Goal: Find specific page/section: Find specific page/section

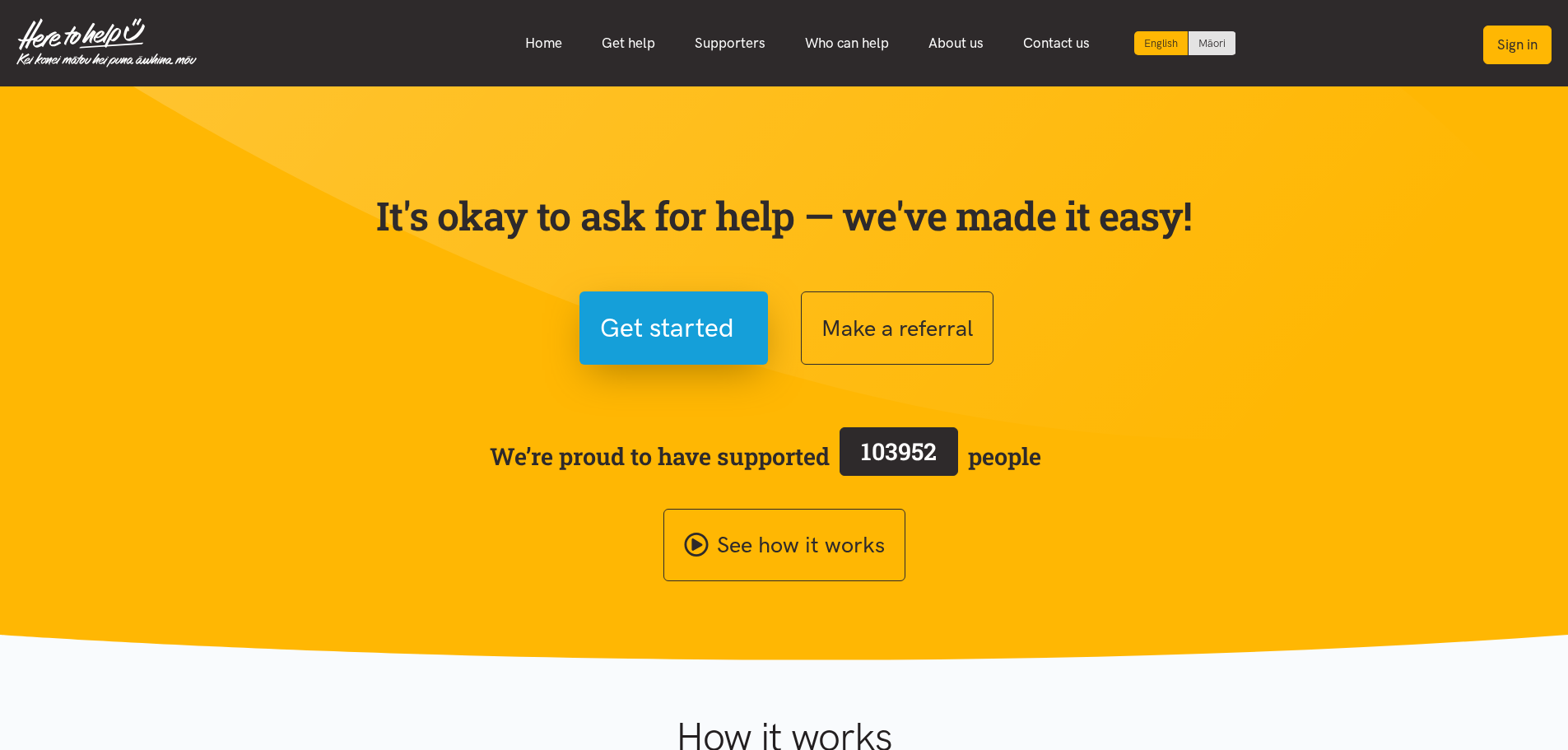
click at [1528, 60] on button "Sign in" at bounding box center [1517, 45] width 69 height 39
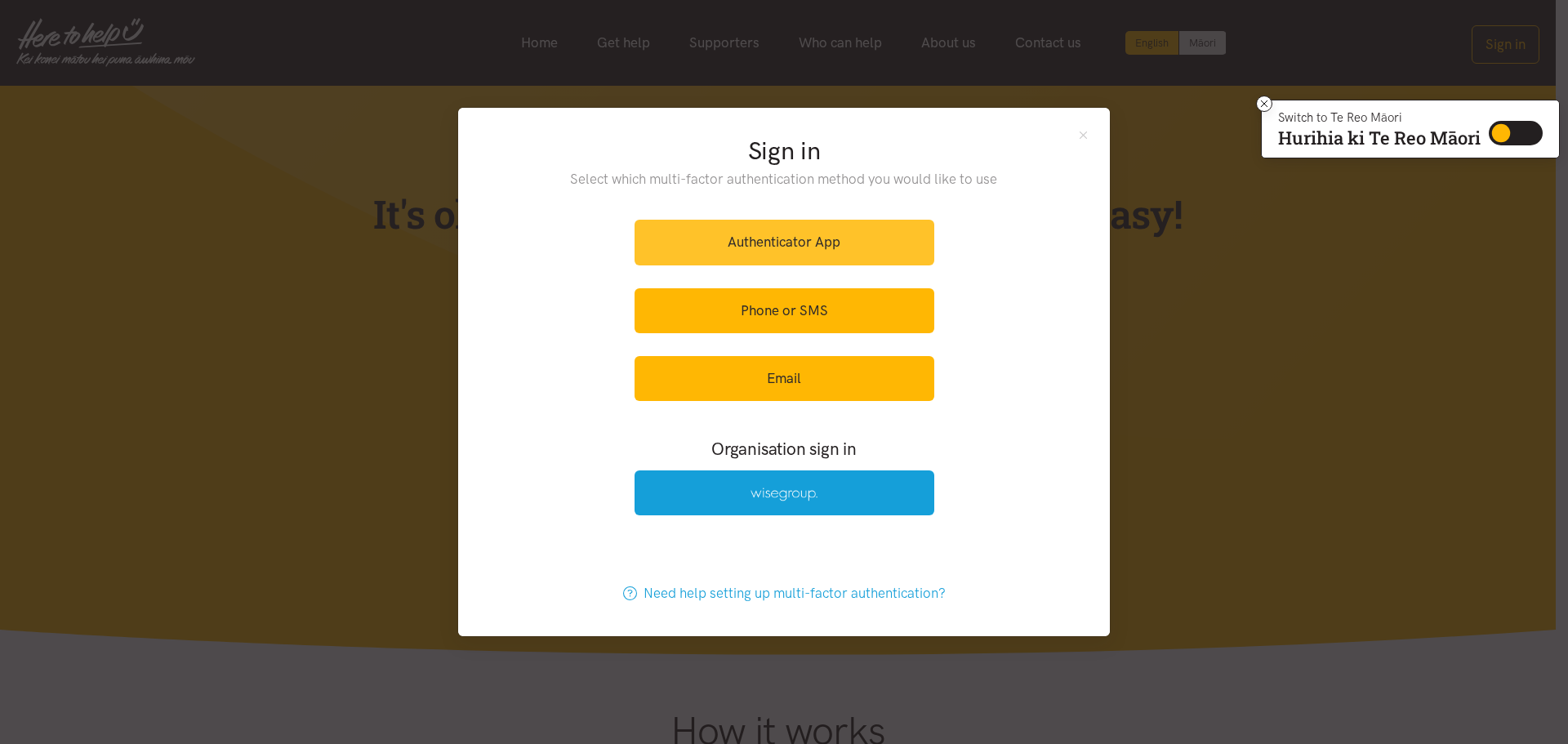
click at [779, 239] on link "Authenticator App" at bounding box center [784, 242] width 300 height 45
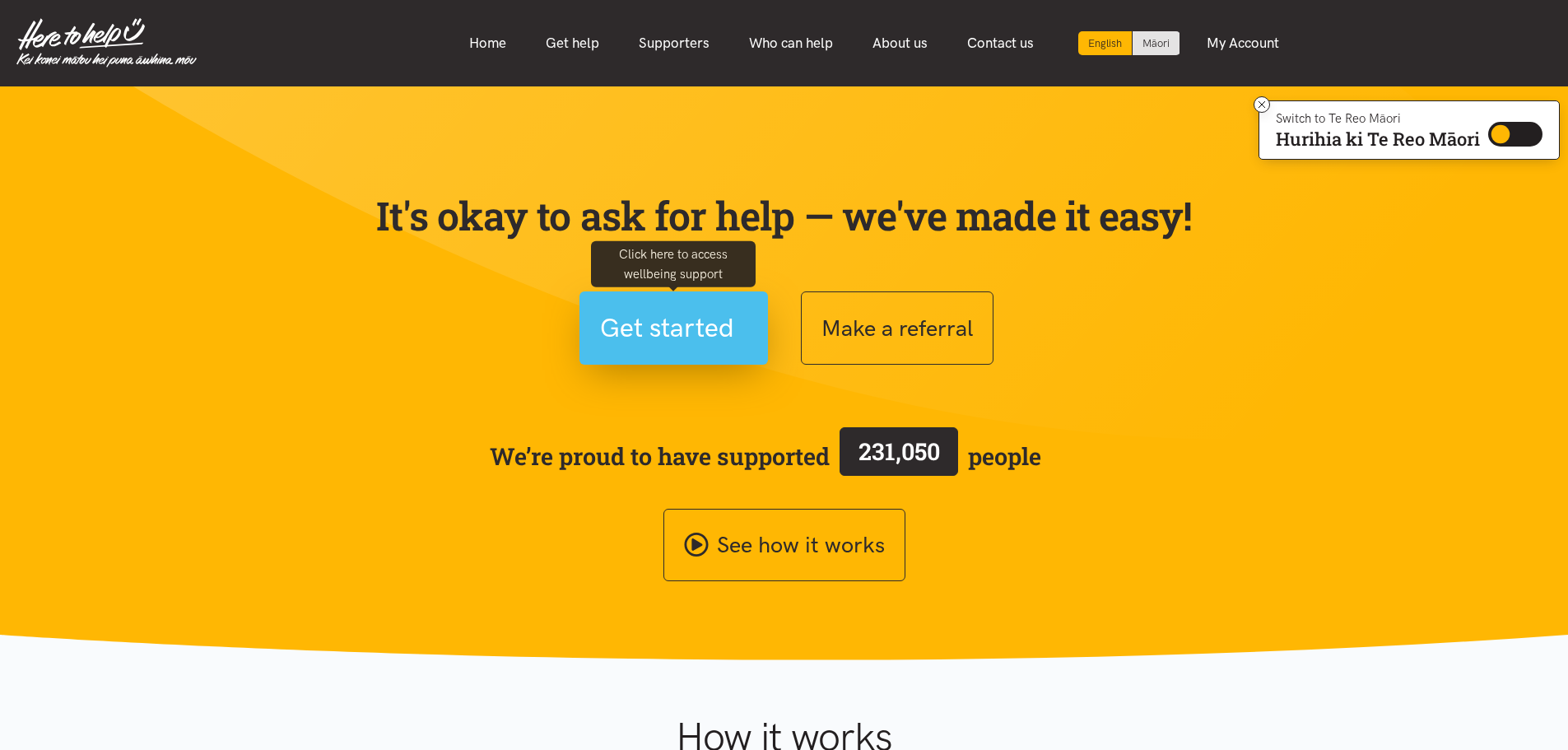
click at [668, 336] on span "Get started" at bounding box center [666, 327] width 134 height 42
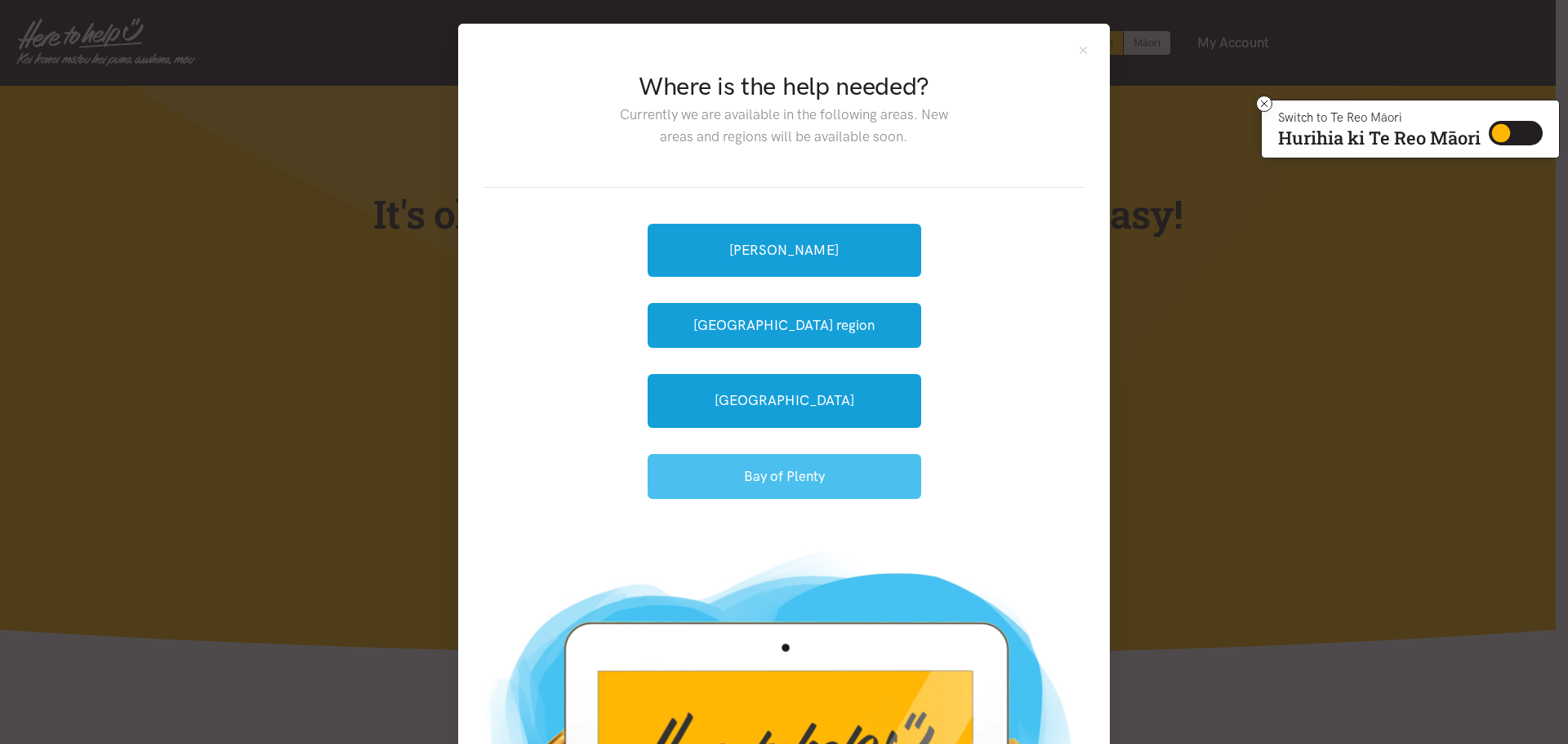
click at [808, 484] on button "Bay of Plenty" at bounding box center [784, 476] width 274 height 45
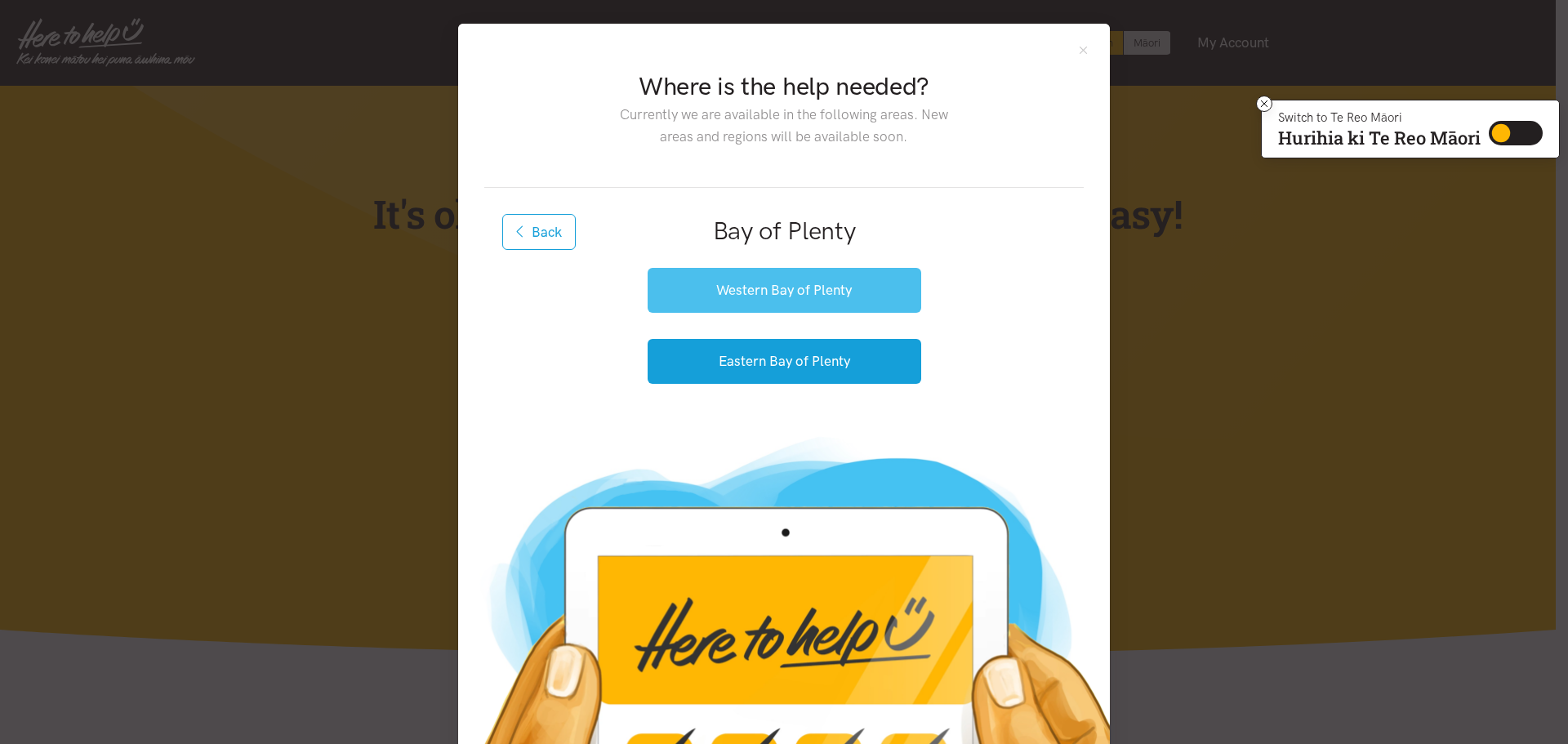
click at [840, 301] on button "Western Bay of Plenty" at bounding box center [784, 290] width 274 height 45
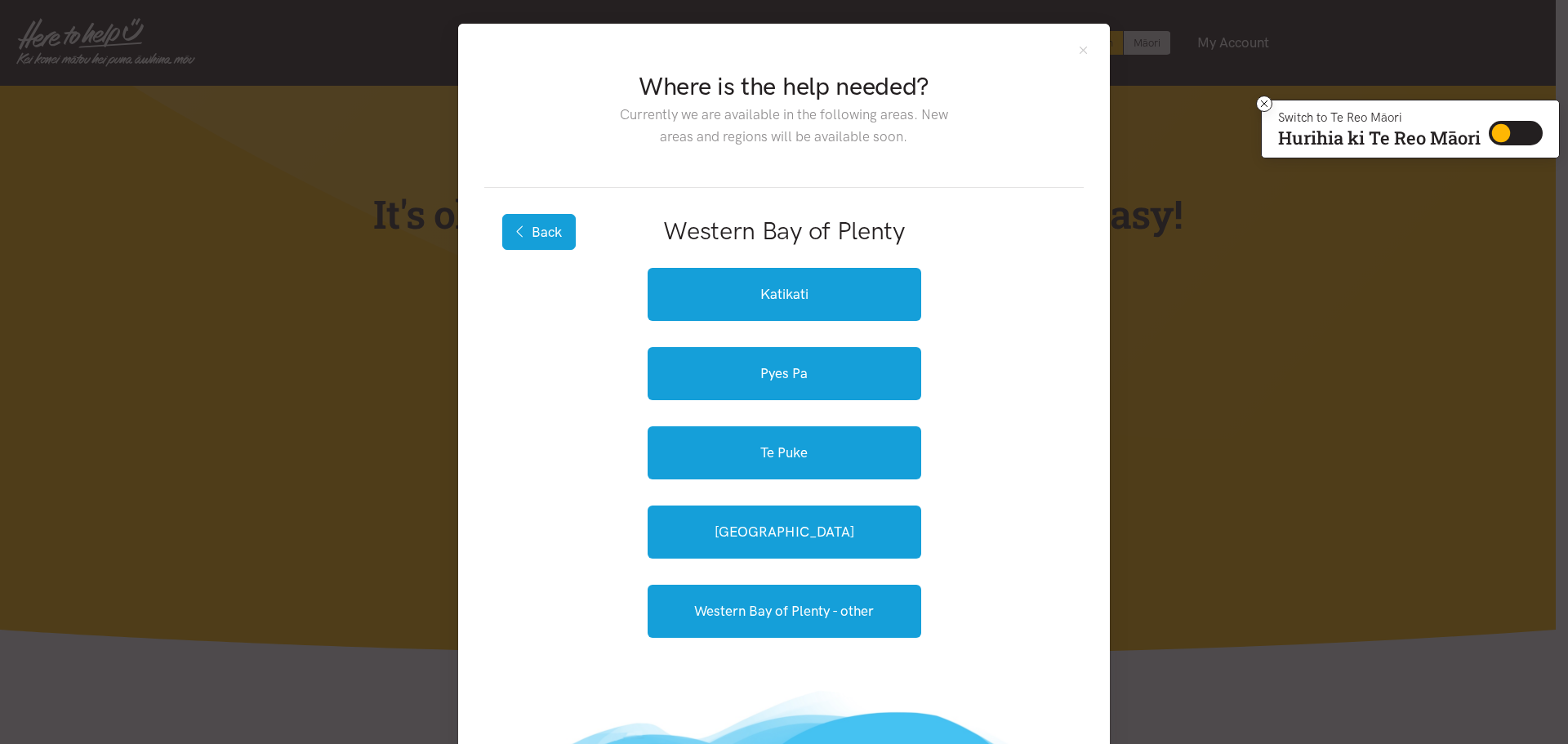
click at [539, 232] on button "Back" at bounding box center [539, 231] width 74 height 36
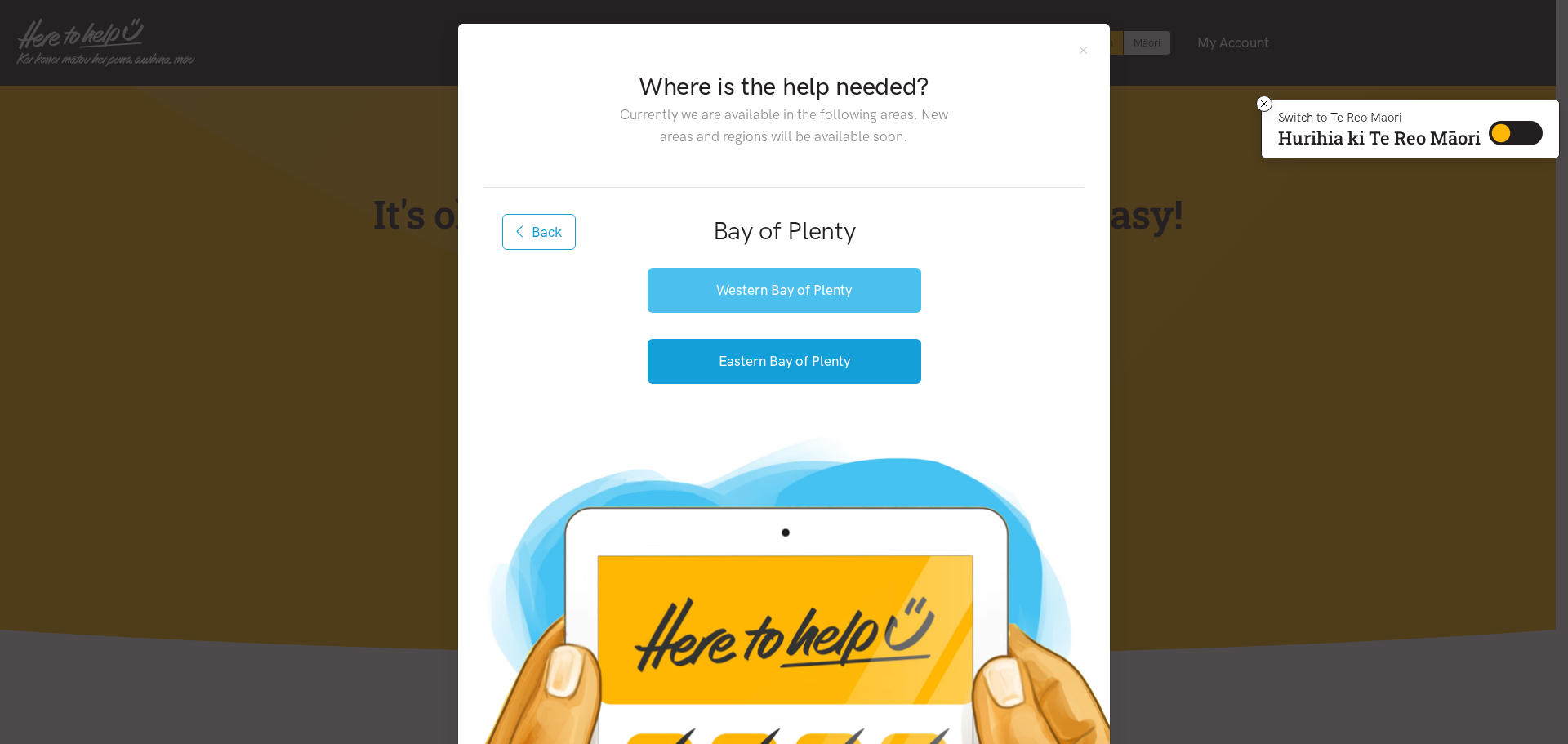
click at [805, 290] on button "Western Bay of Plenty" at bounding box center [784, 290] width 274 height 45
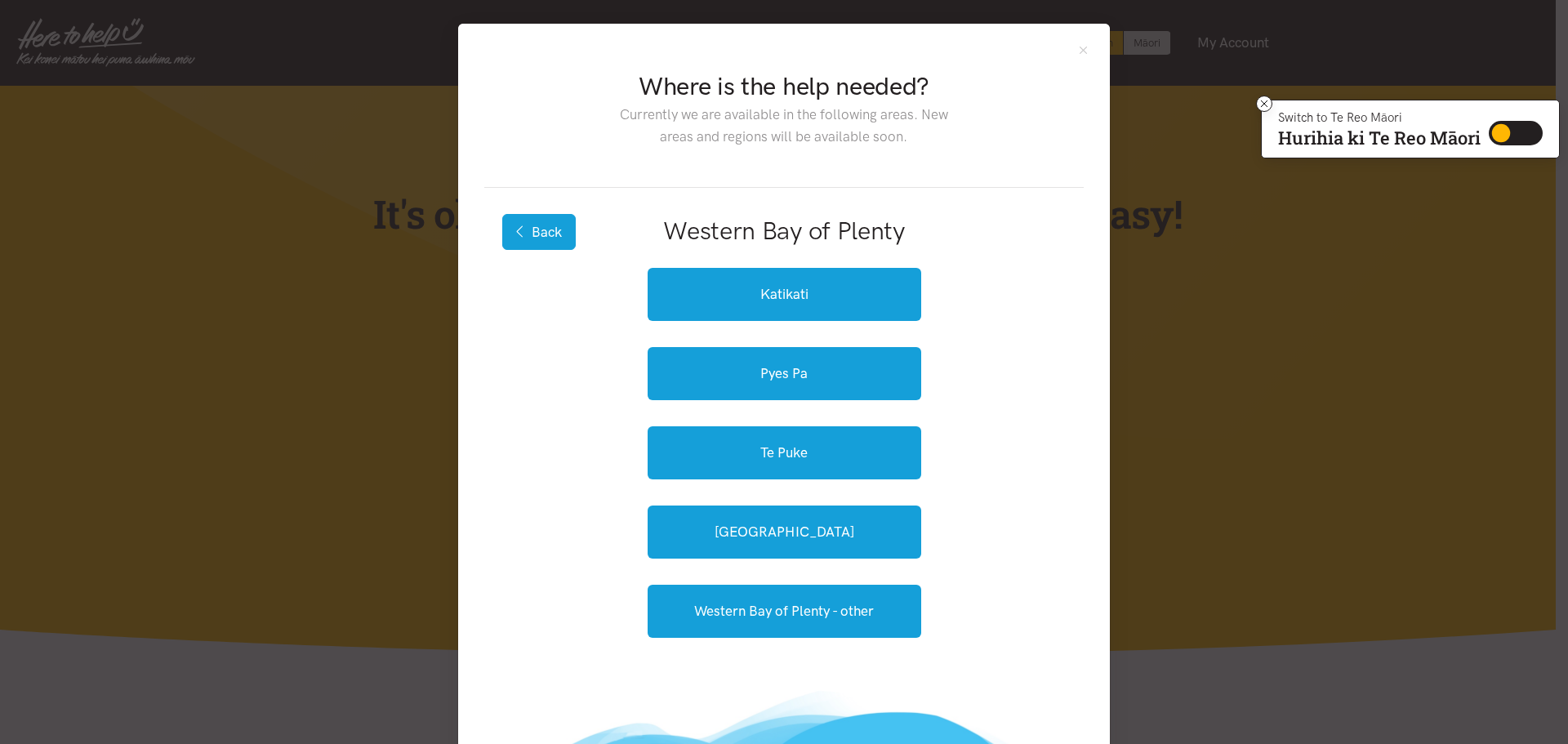
click at [535, 231] on button "Back" at bounding box center [539, 231] width 74 height 36
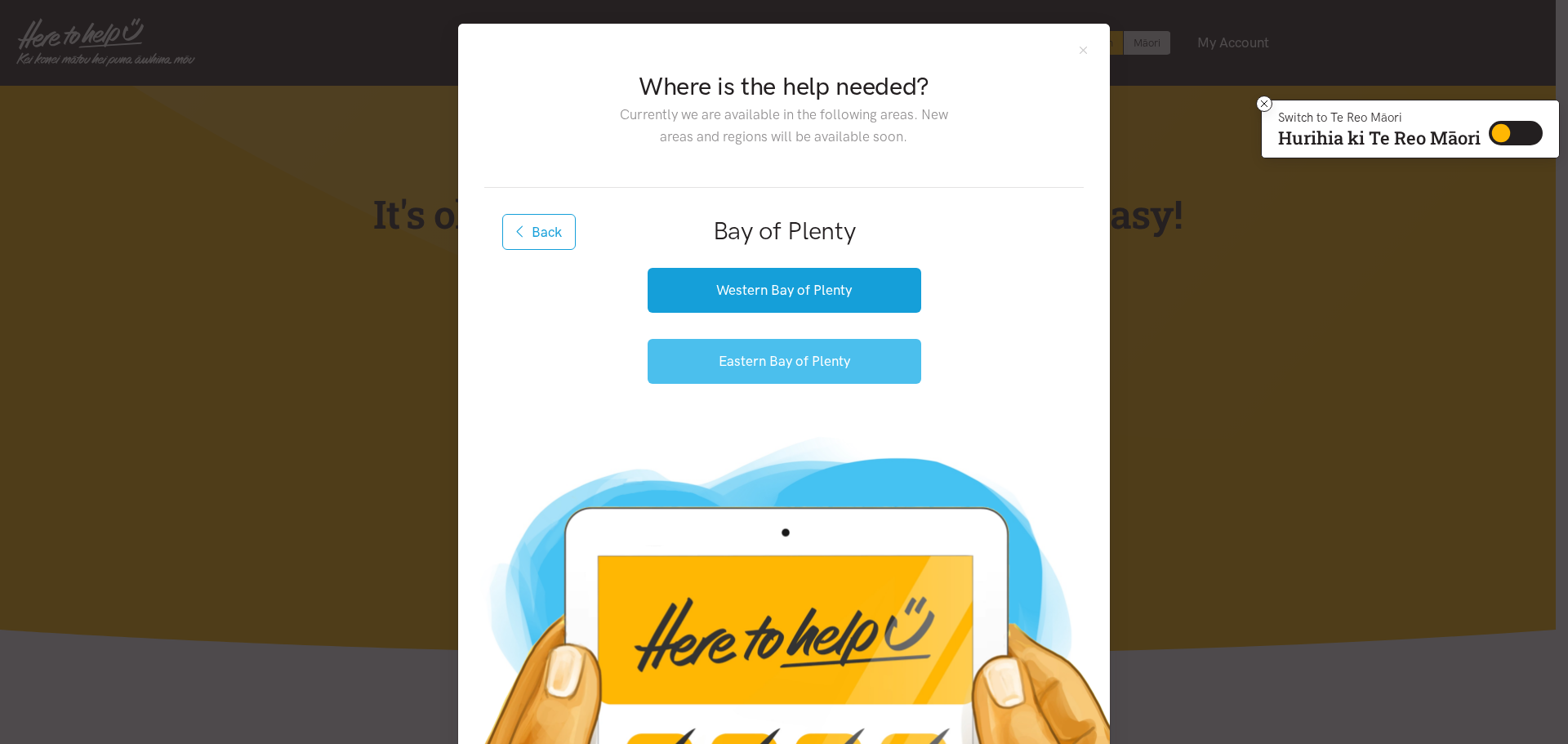
click at [749, 364] on button "Eastern Bay of Plenty" at bounding box center [784, 361] width 274 height 45
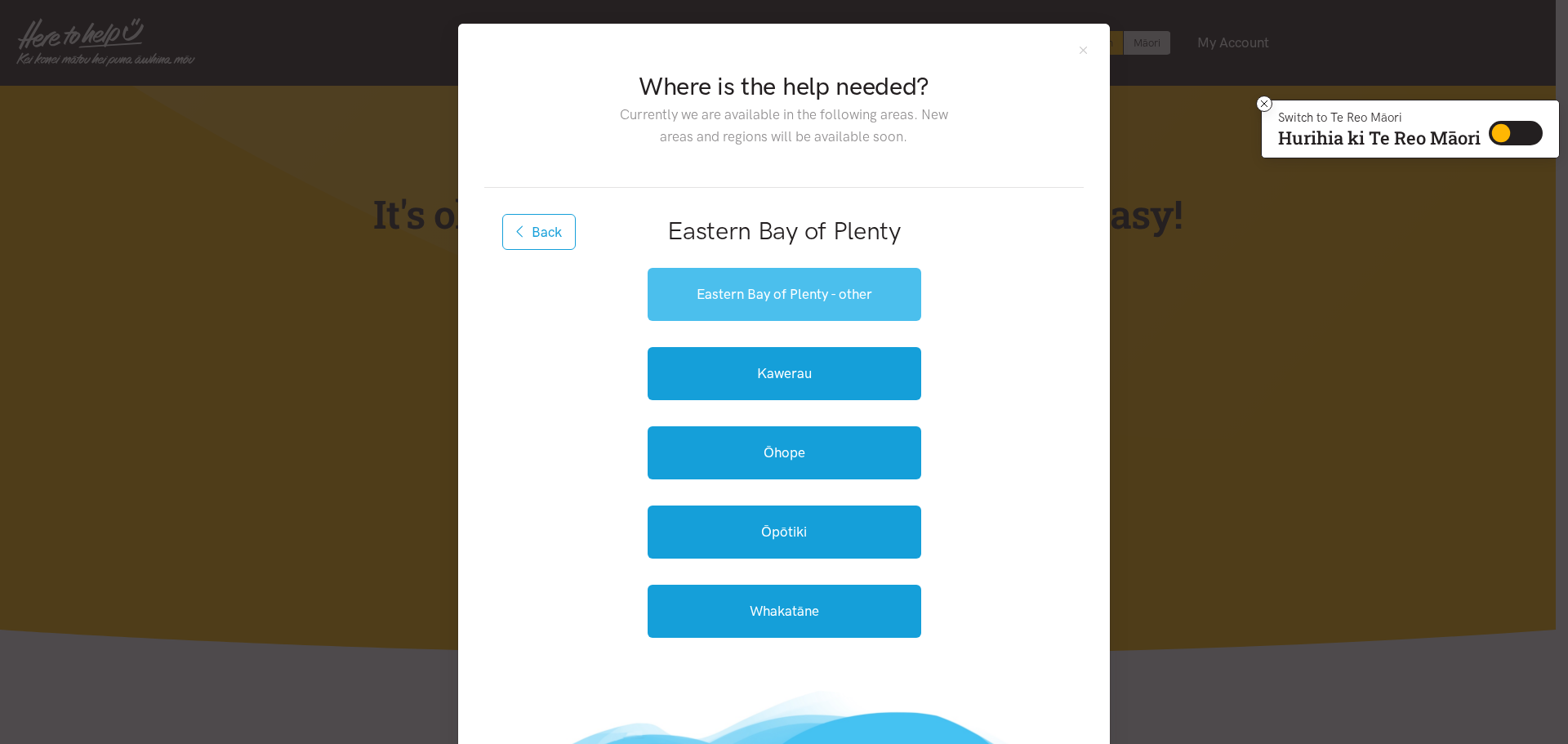
click at [775, 293] on link "Eastern Bay of Plenty - other" at bounding box center [784, 294] width 274 height 53
